Goal: Task Accomplishment & Management: Manage account settings

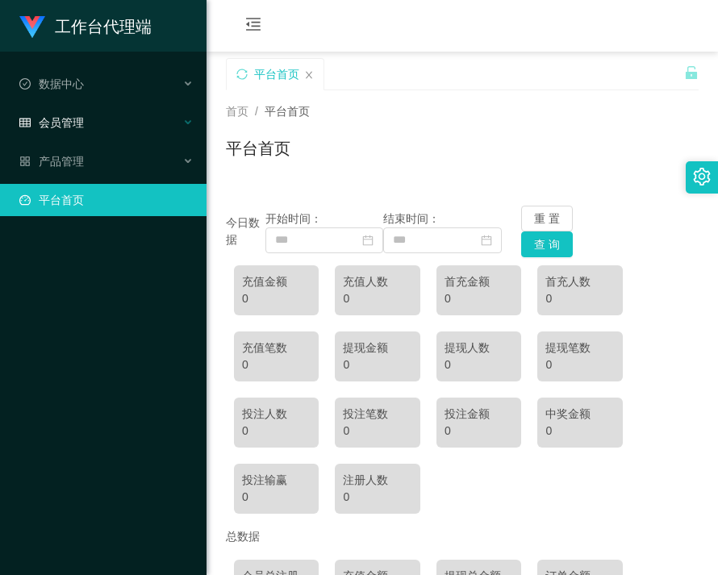
click at [98, 134] on div "会员管理" at bounding box center [103, 122] width 206 height 32
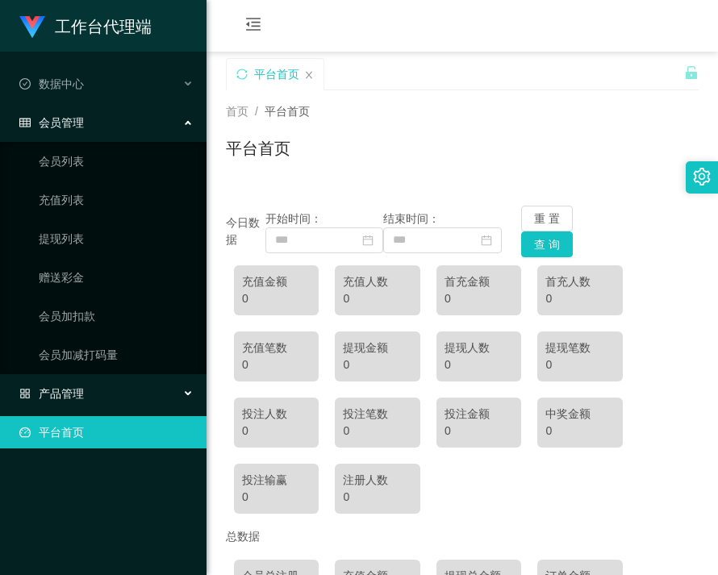
click at [94, 400] on div "产品管理" at bounding box center [103, 393] width 206 height 32
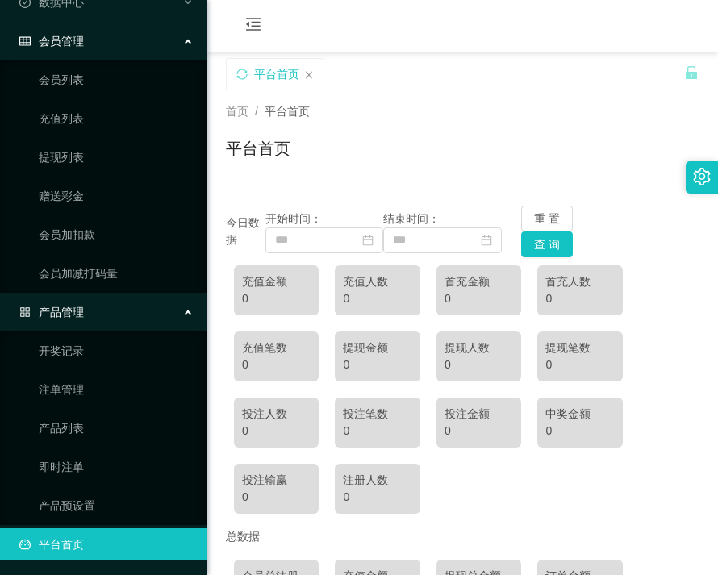
scroll to position [83, 0]
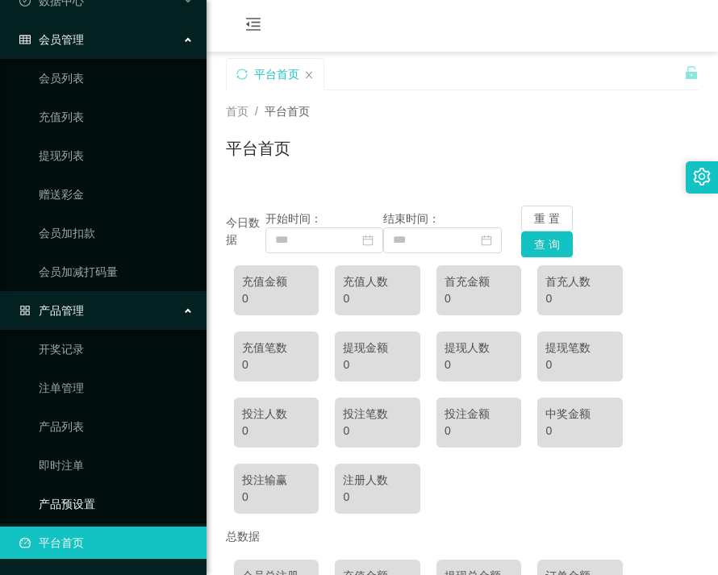
click at [77, 493] on link "产品预设置" at bounding box center [116, 504] width 155 height 32
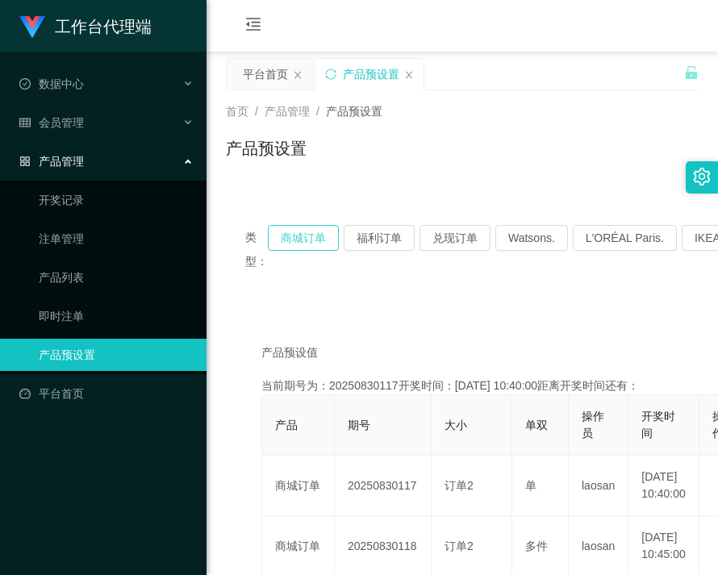
click at [304, 239] on button "商城订单" at bounding box center [303, 238] width 71 height 26
click at [304, 240] on button "商城订单" at bounding box center [303, 238] width 71 height 26
click at [303, 241] on button "商城订单" at bounding box center [303, 238] width 71 height 26
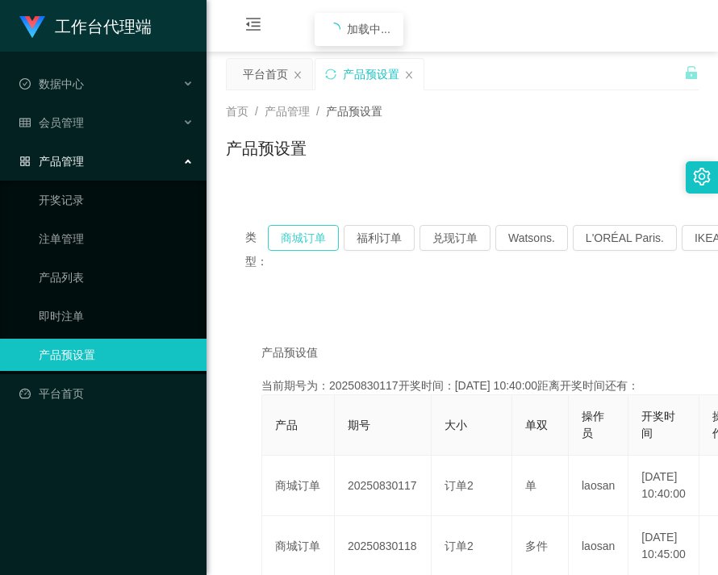
click at [303, 241] on button "商城订单" at bounding box center [303, 238] width 71 height 26
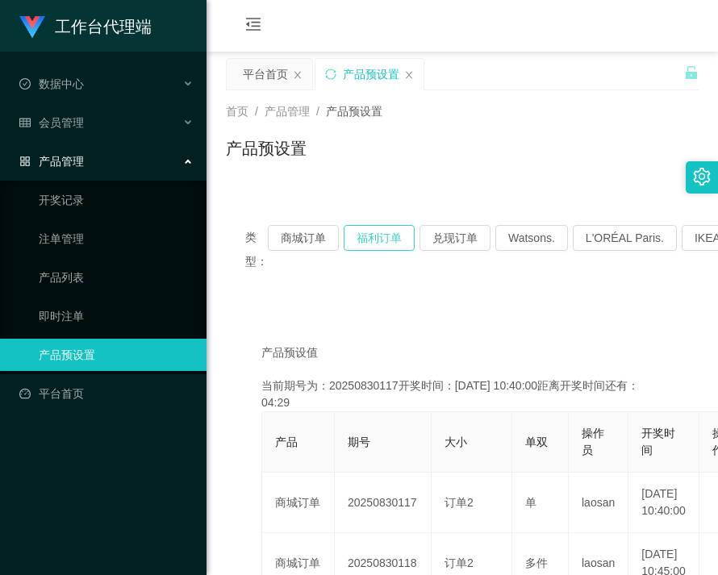
click at [386, 235] on button "福利订单" at bounding box center [378, 238] width 71 height 26
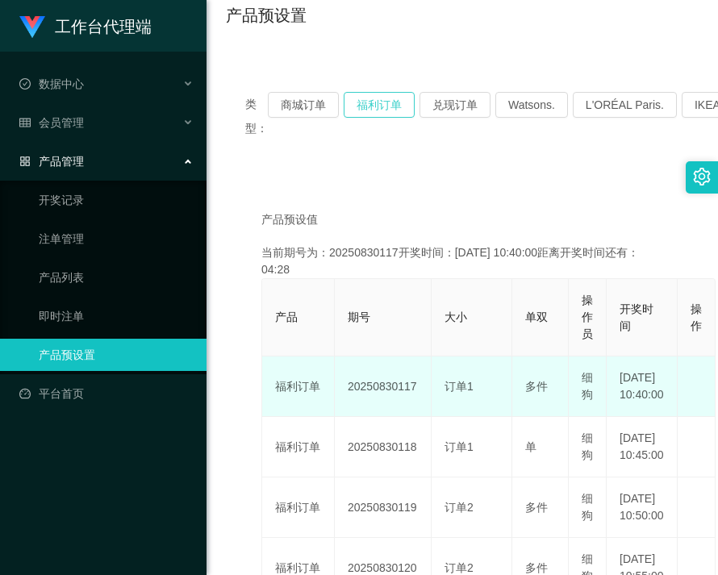
scroll to position [161, 0]
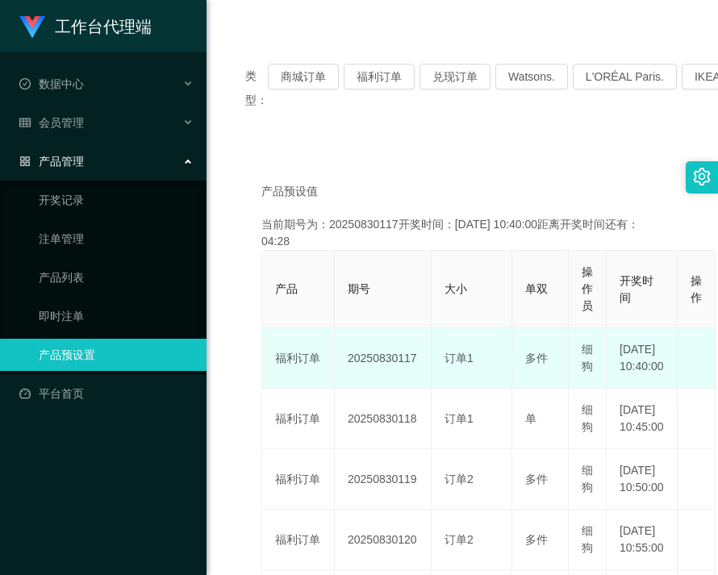
click at [387, 364] on td "20250830117" at bounding box center [383, 358] width 97 height 60
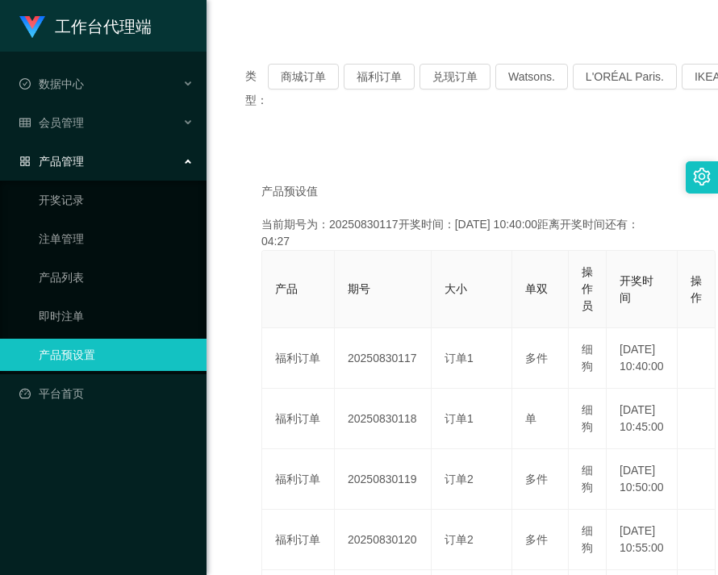
copy td "20250830117"
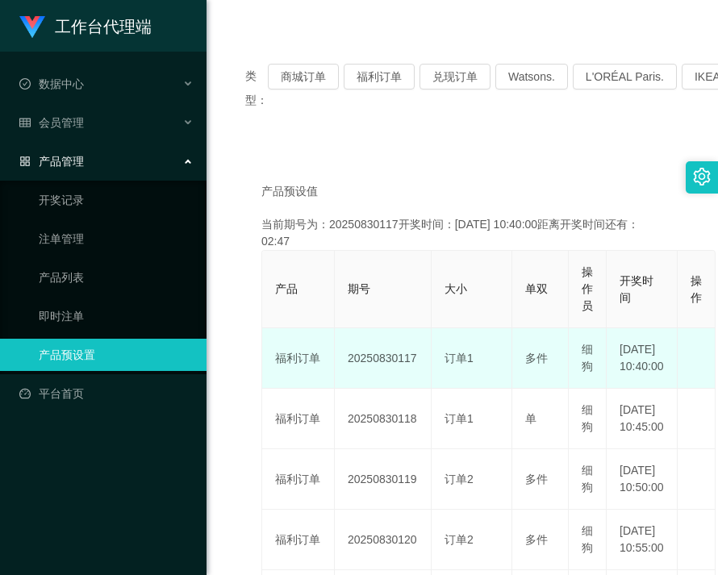
click at [395, 363] on td "20250830117" at bounding box center [383, 358] width 97 height 60
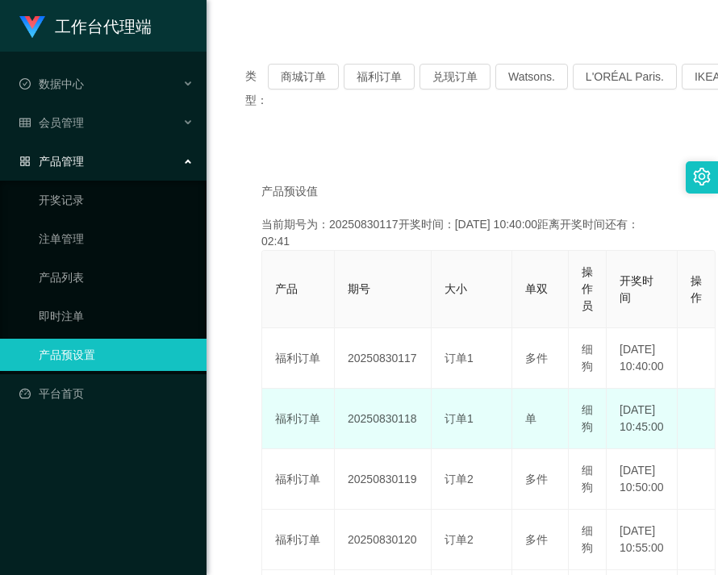
click at [347, 437] on td "20250830118" at bounding box center [383, 419] width 97 height 60
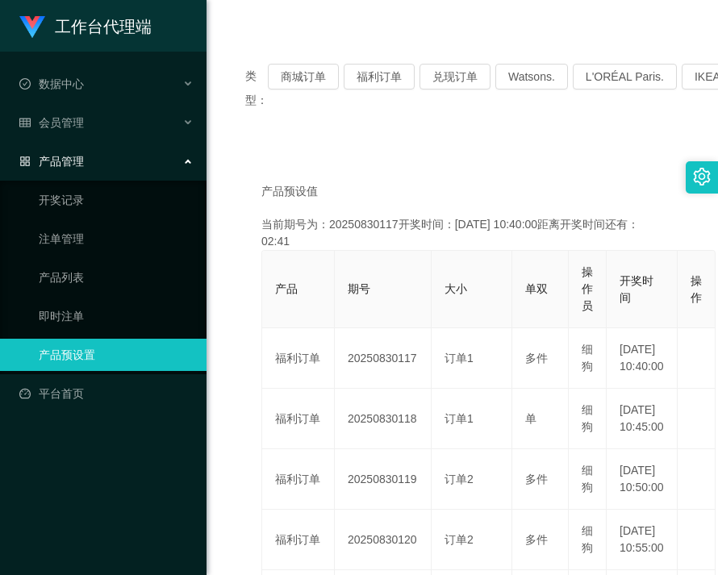
drag, startPoint x: 347, startPoint y: 437, endPoint x: 711, endPoint y: 475, distance: 365.6
click at [347, 438] on td "20250830118" at bounding box center [383, 419] width 97 height 60
copy td "20250830118"
click at [381, 80] on button "福利订单" at bounding box center [378, 77] width 71 height 26
click at [82, 206] on link "开奖记录" at bounding box center [116, 200] width 155 height 32
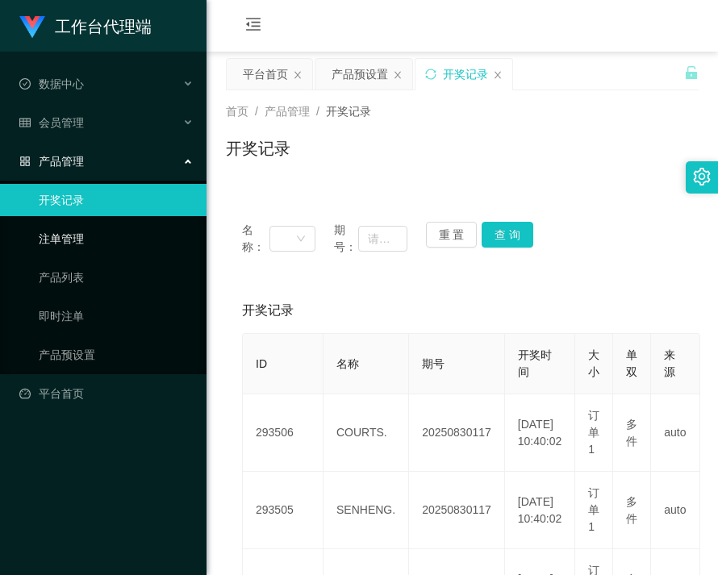
click at [61, 245] on link "注单管理" at bounding box center [116, 239] width 155 height 32
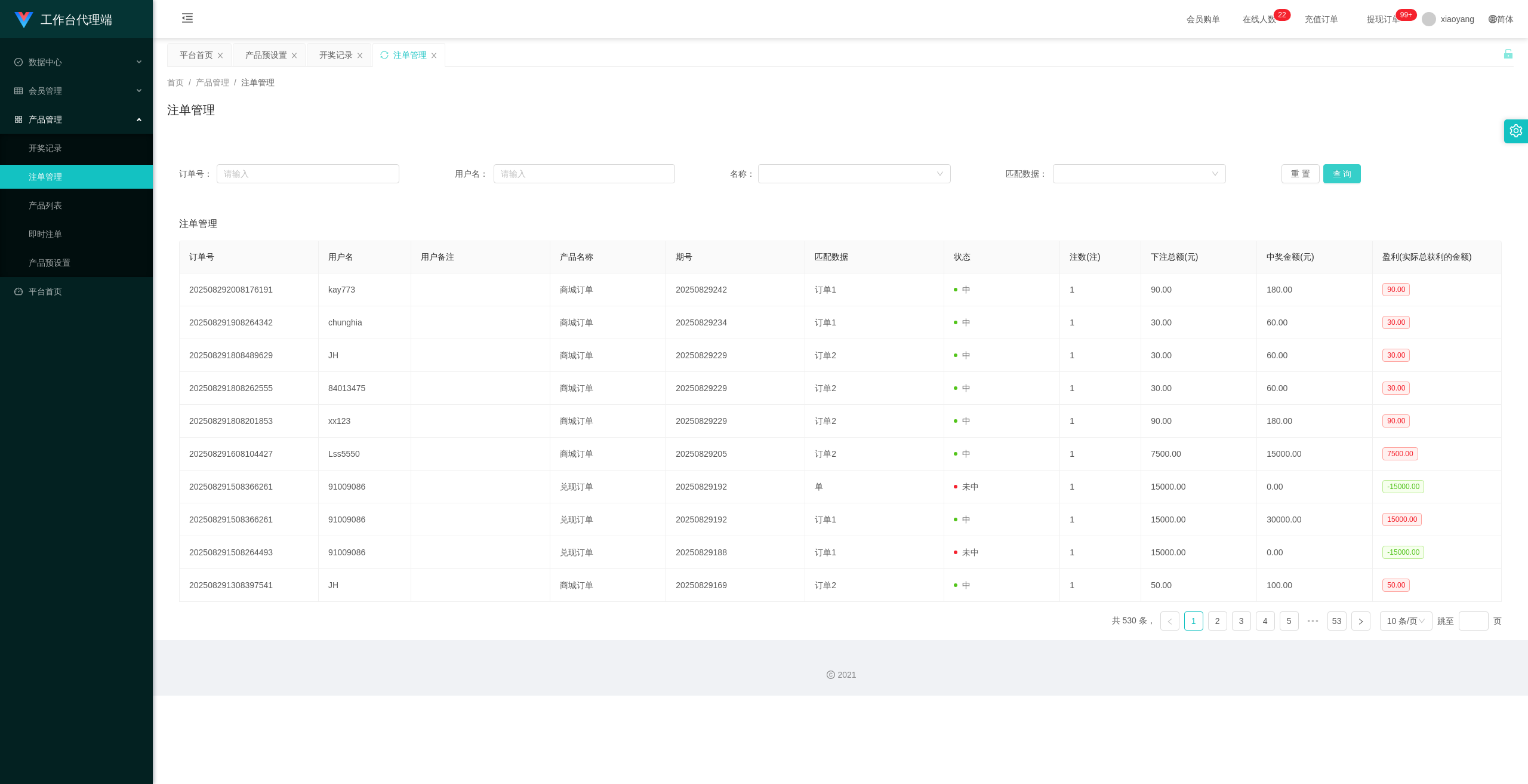
click at [531, 177] on button "查 询" at bounding box center [1342, 174] width 38 height 19
click at [531, 173] on button "查 询" at bounding box center [1342, 174] width 38 height 19
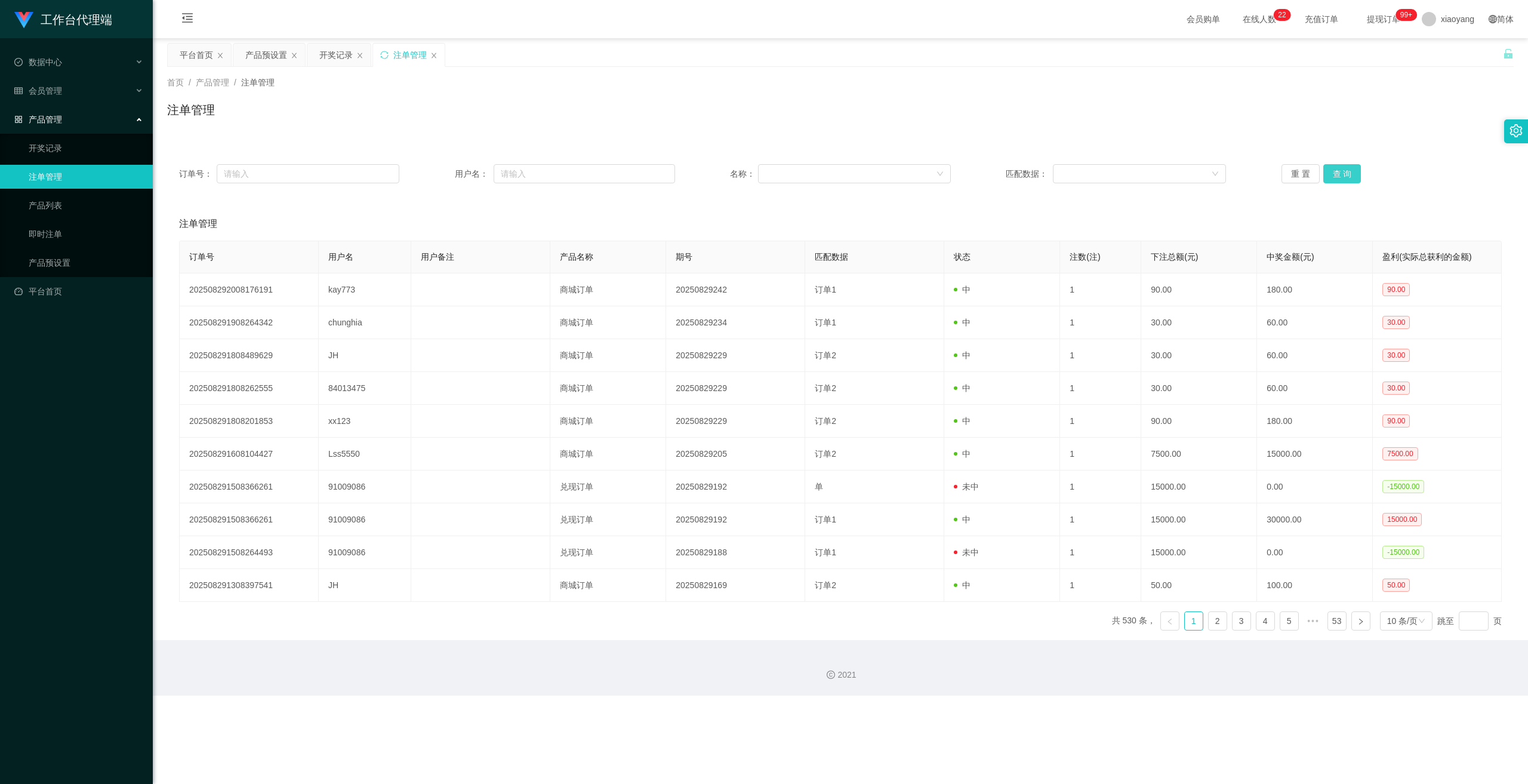
click at [531, 173] on button "查 询" at bounding box center [1342, 174] width 38 height 19
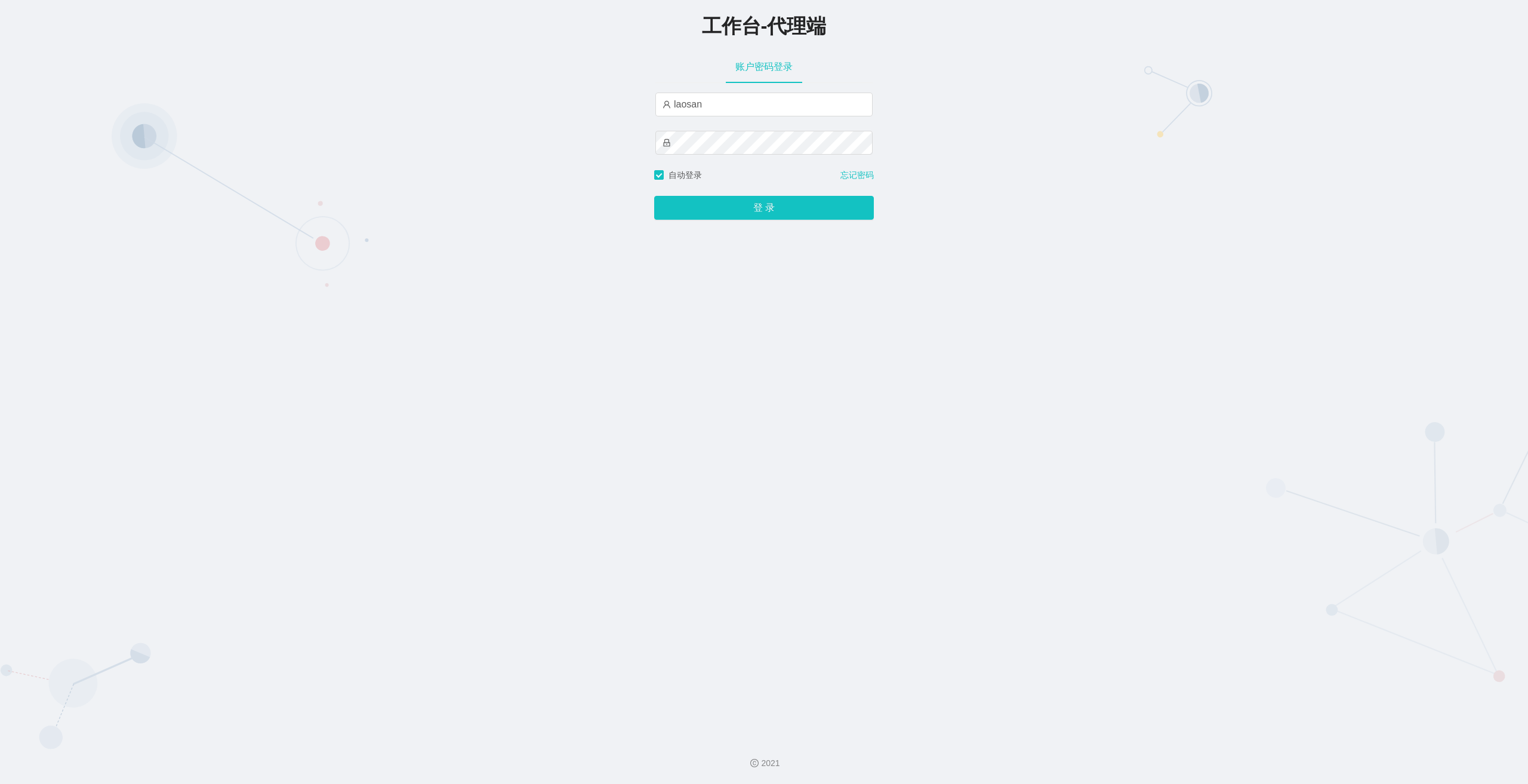
type input "laosan"
click at [654, 195] on button "登 录" at bounding box center [764, 207] width 220 height 24
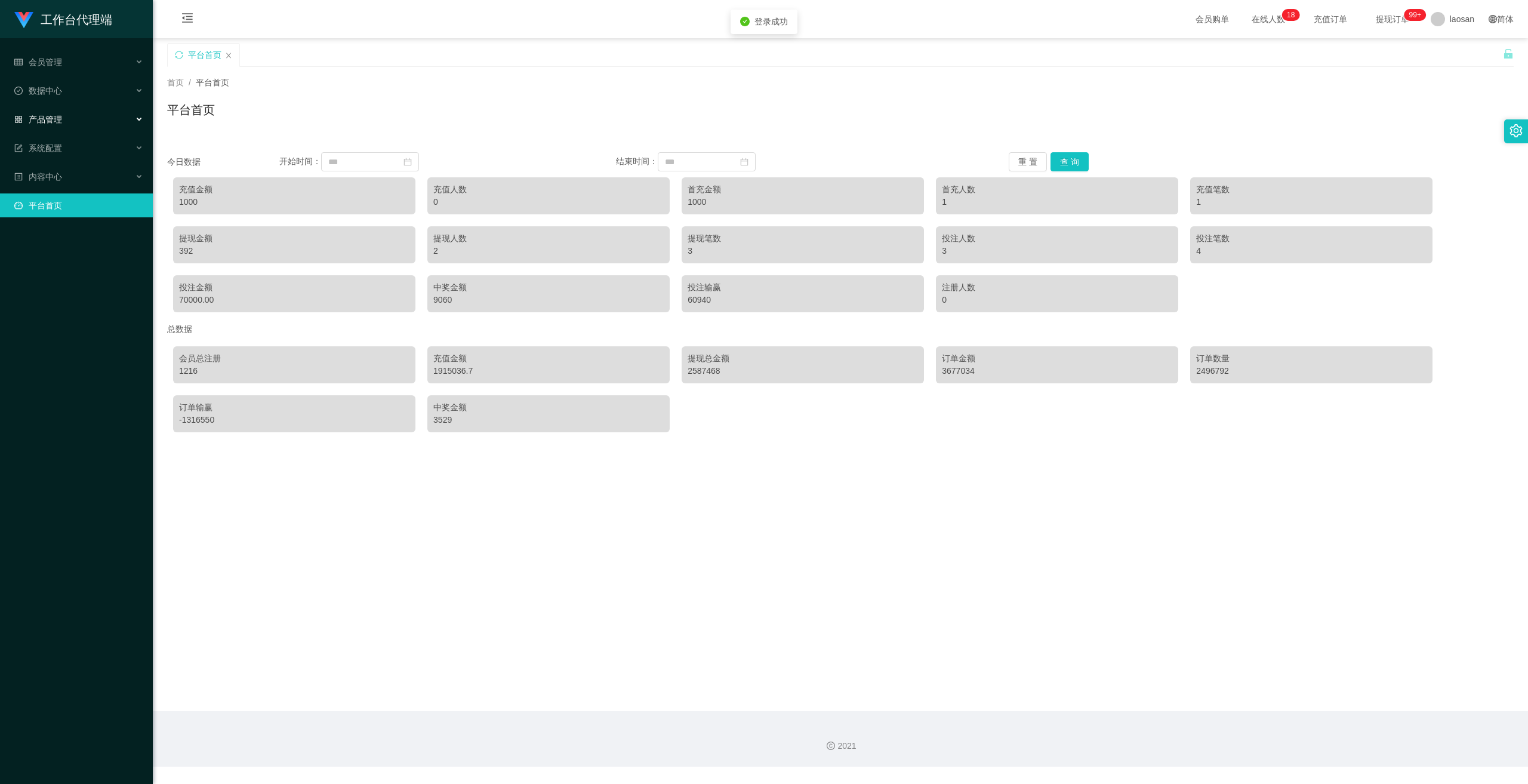
click at [49, 120] on span "产品管理" at bounding box center [38, 119] width 47 height 10
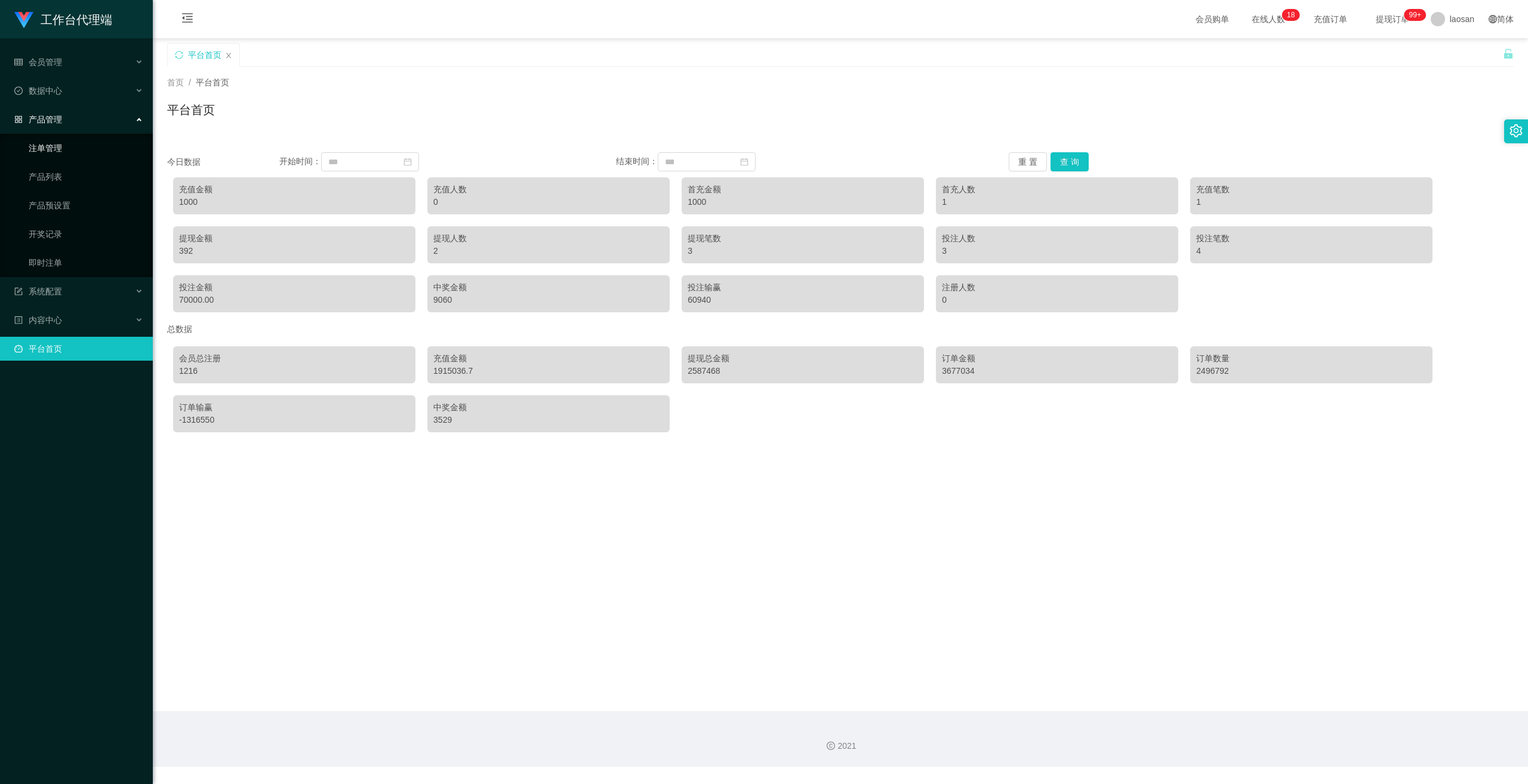
click at [61, 144] on link "注单管理" at bounding box center [86, 148] width 115 height 24
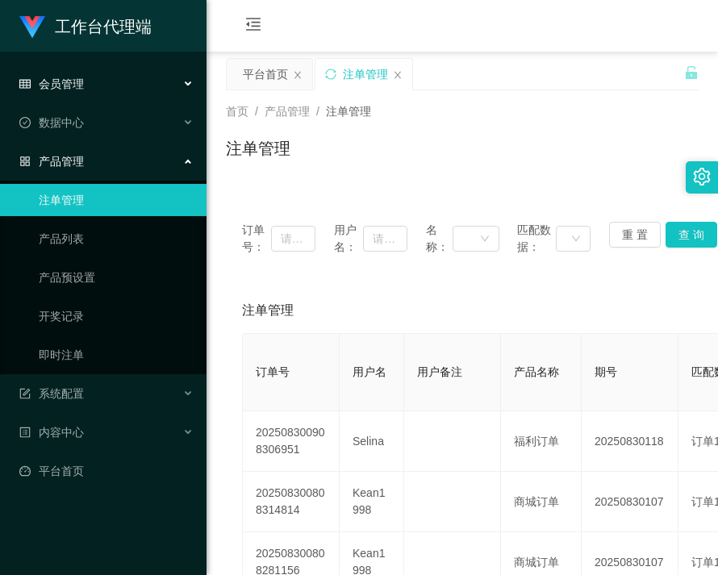
click at [89, 81] on div "会员管理" at bounding box center [103, 84] width 206 height 32
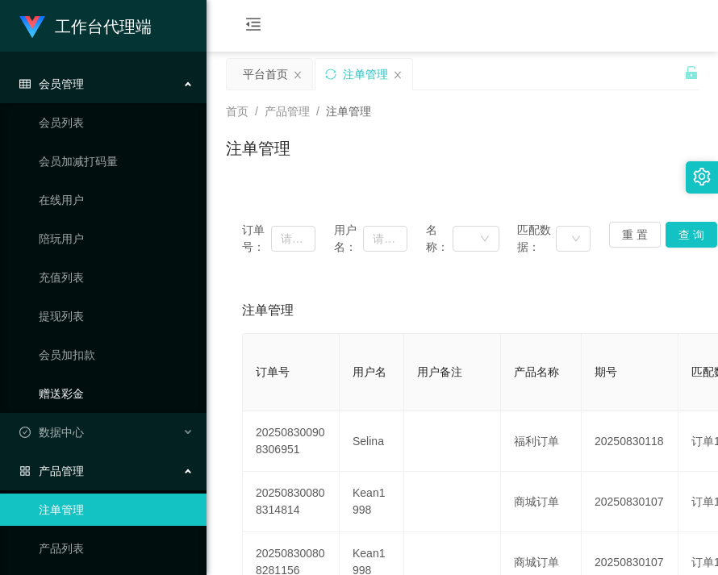
click at [91, 401] on link "赠送彩金" at bounding box center [116, 393] width 155 height 32
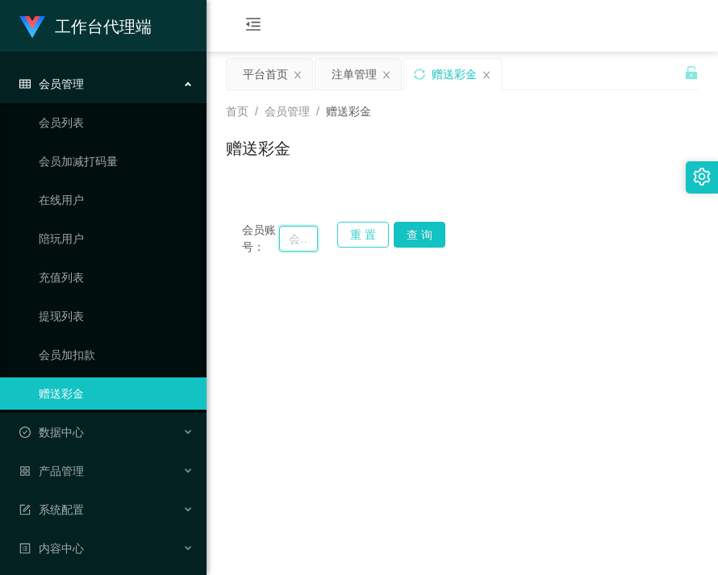
drag, startPoint x: 295, startPoint y: 234, endPoint x: 357, endPoint y: 245, distance: 63.1
click at [296, 234] on input "text" at bounding box center [299, 239] width 40 height 26
paste input "Selina"
type input "Selina"
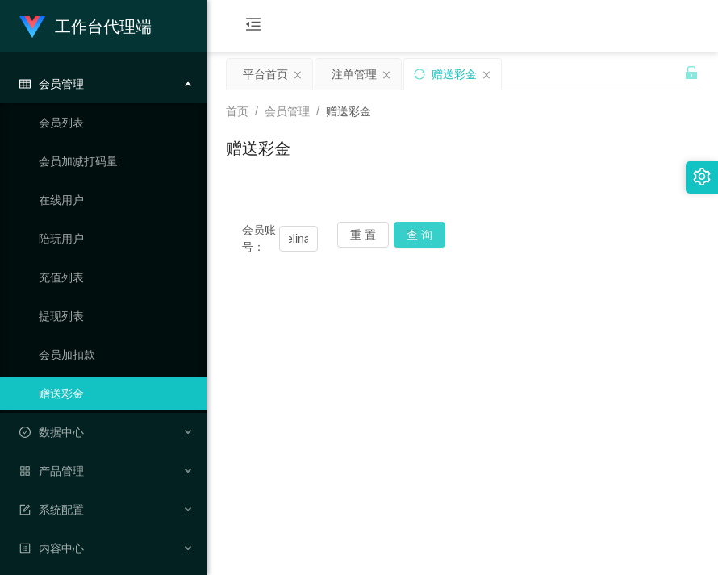
scroll to position [0, 0]
click at [424, 241] on button "查 询" at bounding box center [419, 235] width 52 height 26
click at [424, 241] on button "查 询" at bounding box center [427, 235] width 69 height 26
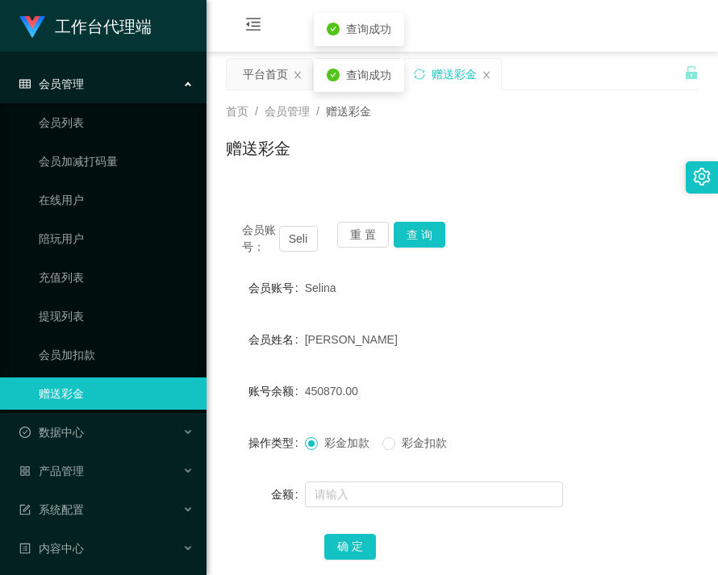
click at [319, 397] on span "450870.00" at bounding box center [331, 391] width 53 height 13
copy span "450870.00"
